Goal: Task Accomplishment & Management: Manage account settings

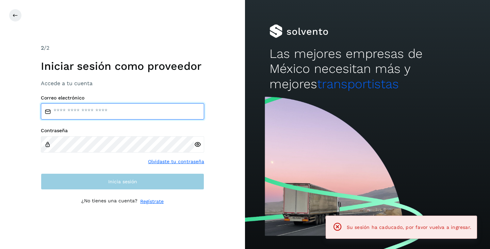
type input "**********"
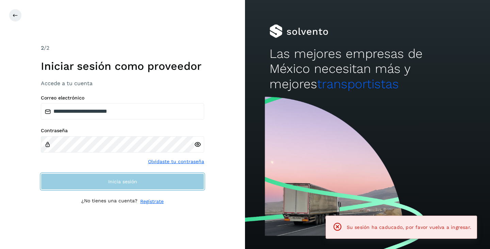
click at [153, 177] on button "Inicia sesión" at bounding box center [122, 181] width 163 height 16
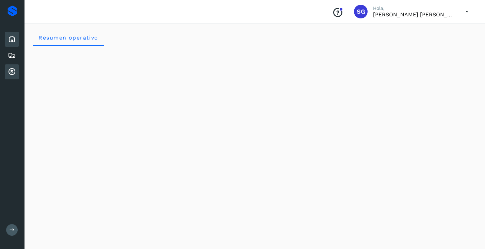
click at [15, 69] on icon at bounding box center [12, 72] width 8 height 8
click at [12, 73] on icon at bounding box center [12, 72] width 8 height 8
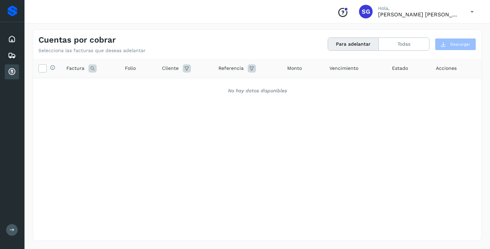
click at [11, 69] on icon at bounding box center [12, 72] width 8 height 8
click at [8, 39] on icon at bounding box center [12, 39] width 8 height 8
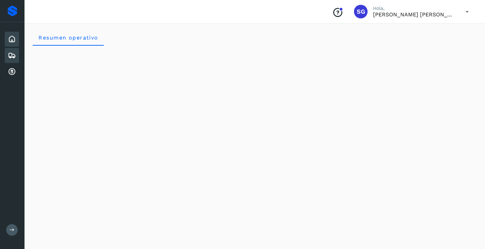
click at [13, 53] on icon at bounding box center [12, 55] width 8 height 8
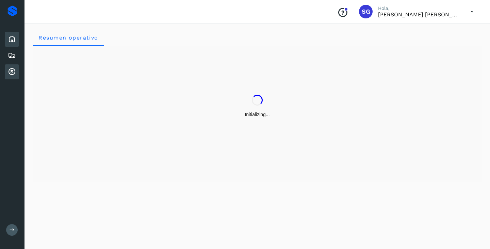
click at [13, 72] on icon at bounding box center [12, 72] width 8 height 8
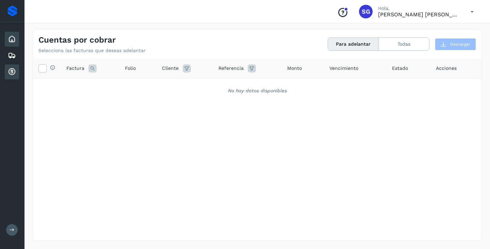
click at [9, 43] on icon at bounding box center [12, 39] width 8 height 8
